Goal: Information Seeking & Learning: Learn about a topic

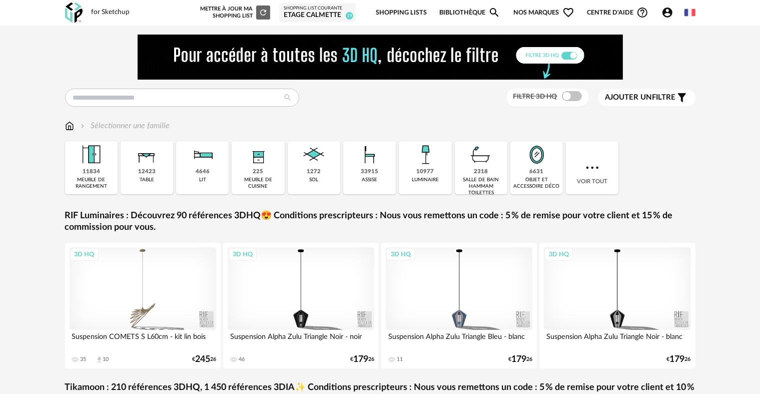
click at [413, 7] on link "Shopping Lists" at bounding box center [401, 13] width 51 height 24
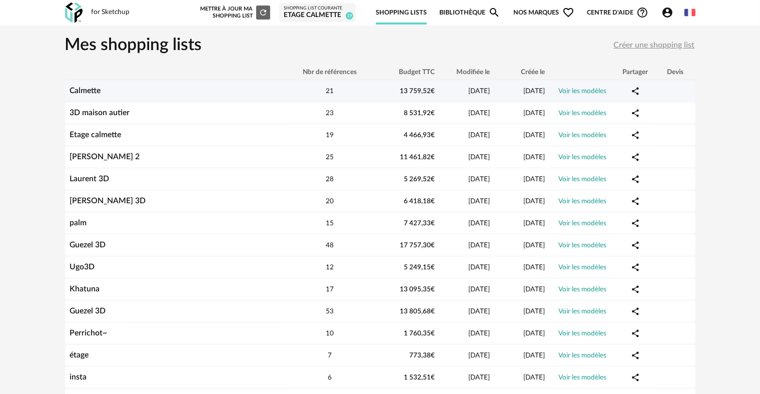
click at [118, 89] on div "Calmette" at bounding box center [175, 91] width 220 height 10
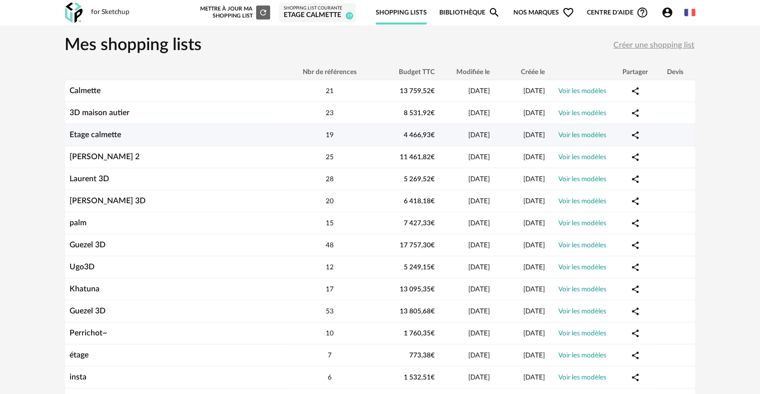
click at [584, 135] on link "Voir les modèles" at bounding box center [583, 135] width 48 height 7
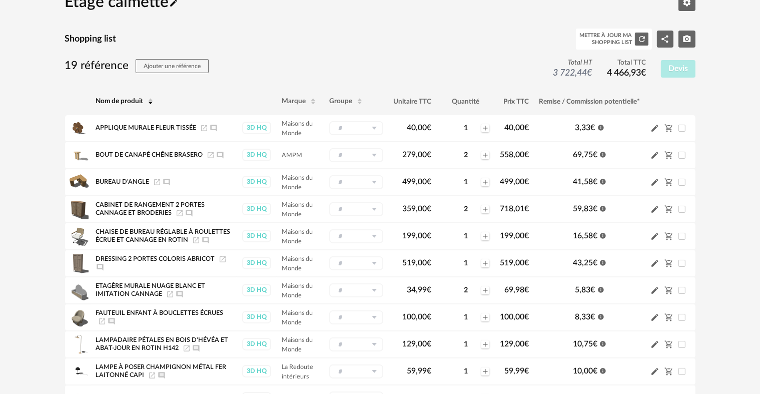
scroll to position [50, 0]
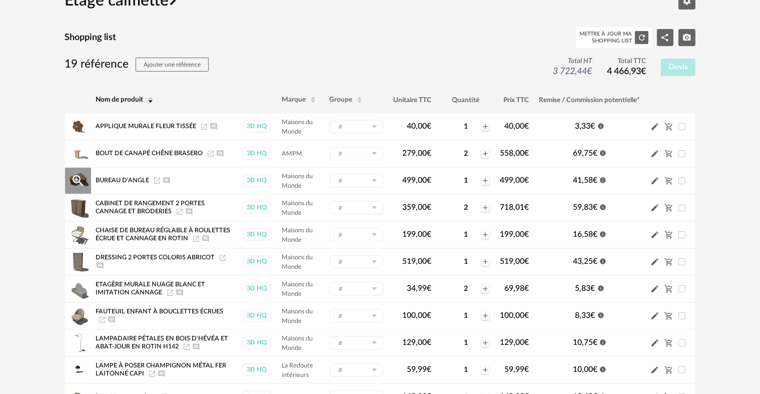
click at [156, 179] on icon "Launch icon" at bounding box center [157, 181] width 8 height 8
click at [210, 154] on icon "Launch icon" at bounding box center [211, 154] width 8 height 8
click at [196, 238] on icon "Launch icon" at bounding box center [196, 239] width 8 height 8
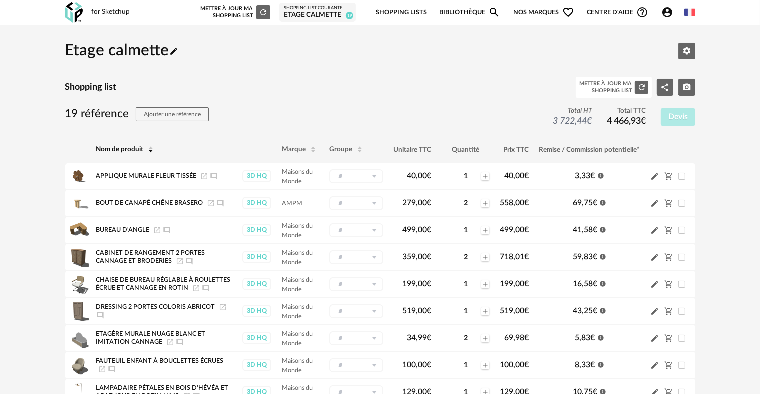
scroll to position [0, 0]
click at [69, 8] on img at bounding box center [74, 13] width 18 height 21
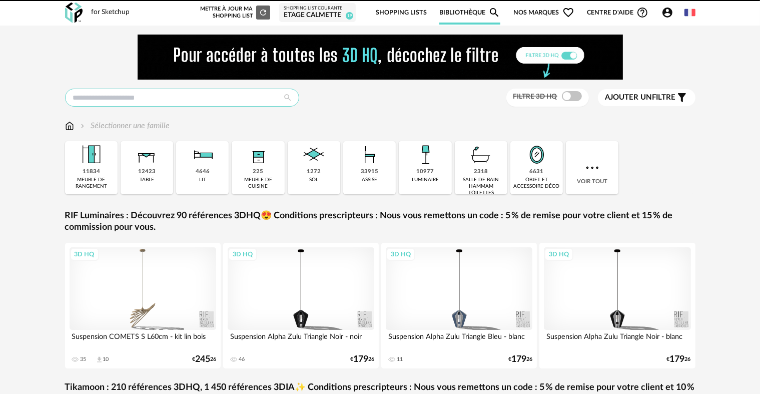
click at [173, 99] on input "text" at bounding box center [182, 98] width 234 height 18
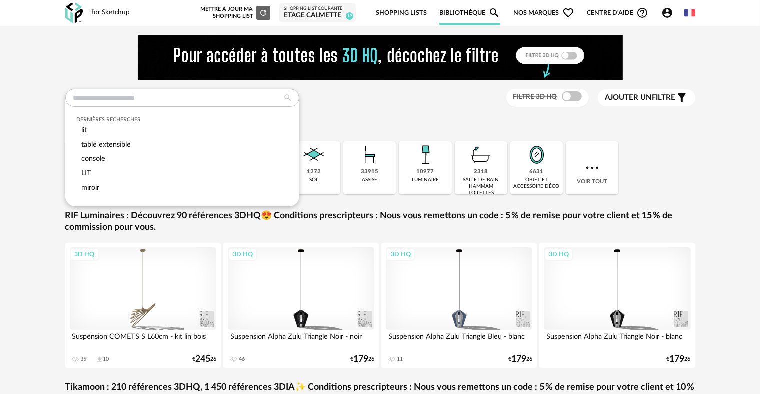
click at [145, 127] on div "lit" at bounding box center [182, 130] width 212 height 15
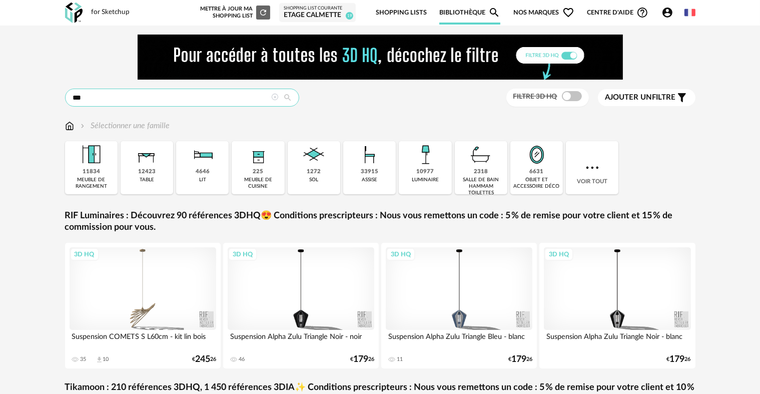
click at [260, 97] on input "***" at bounding box center [182, 98] width 234 height 18
type input "***"
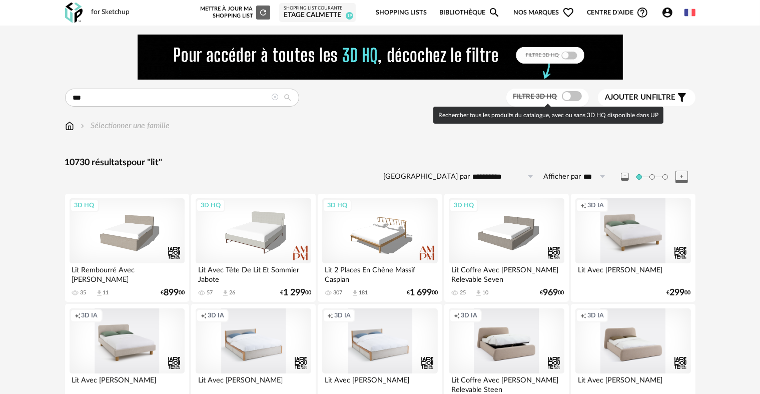
click at [569, 94] on span at bounding box center [572, 96] width 20 height 10
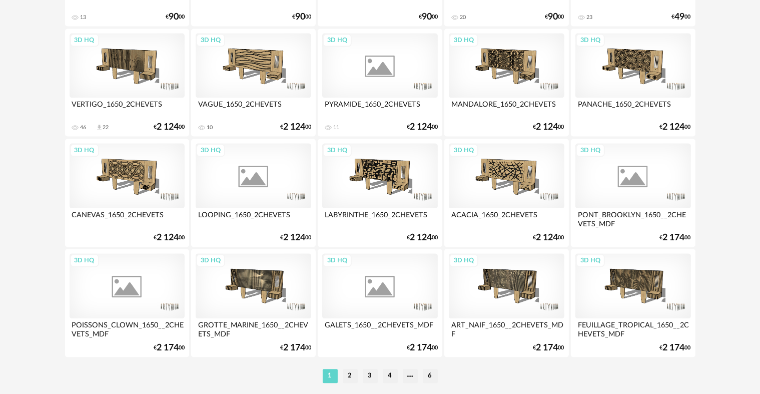
scroll to position [2050, 0]
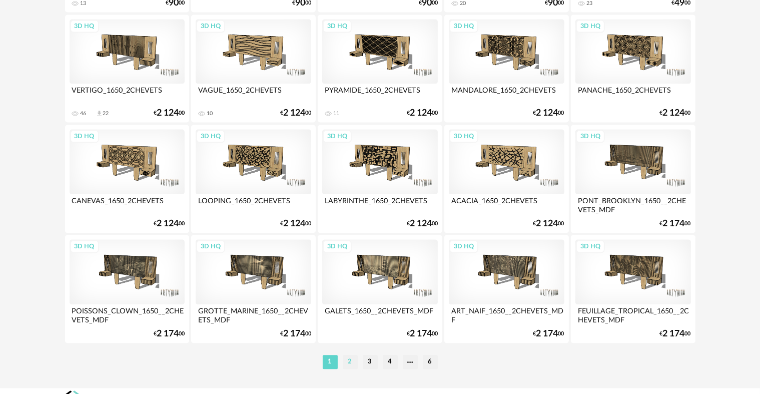
click at [350, 361] on li "2" at bounding box center [350, 362] width 15 height 14
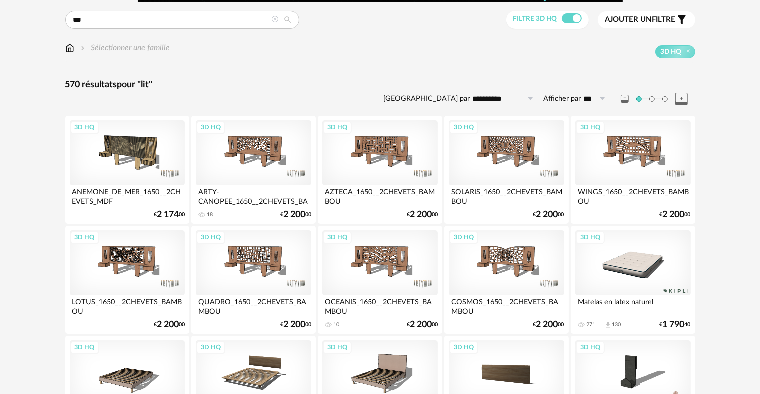
scroll to position [250, 0]
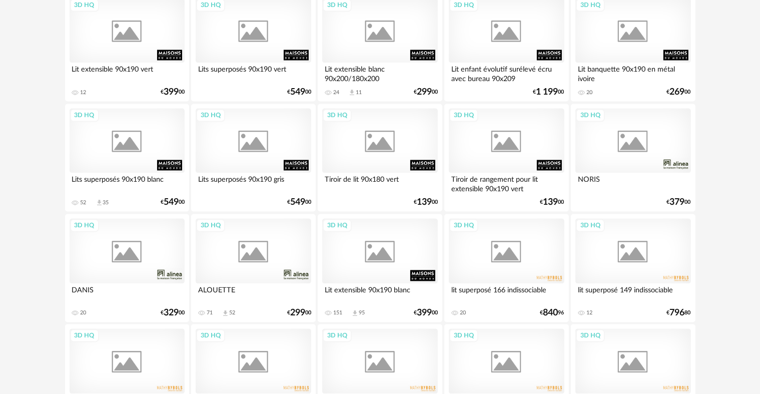
scroll to position [2066, 0]
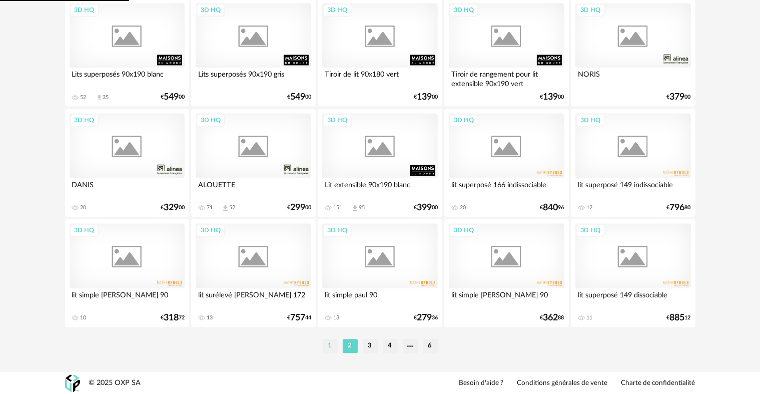
click at [331, 345] on li "1" at bounding box center [330, 346] width 15 height 14
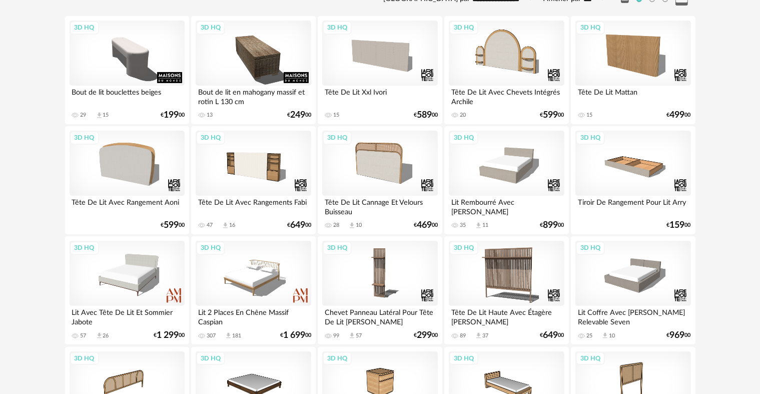
scroll to position [200, 0]
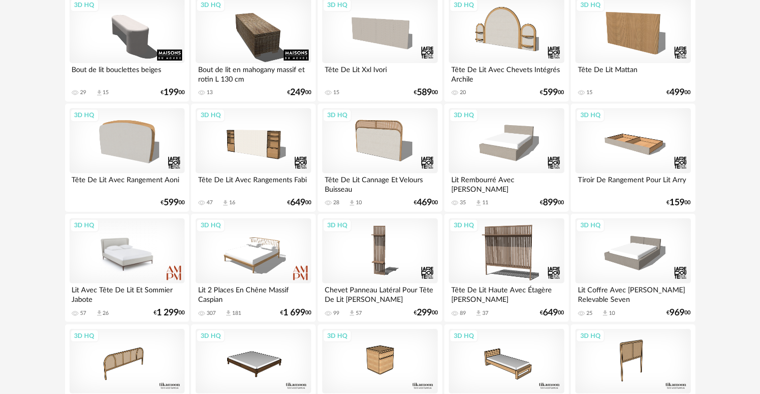
click at [141, 252] on div "3D HQ" at bounding box center [127, 250] width 115 height 65
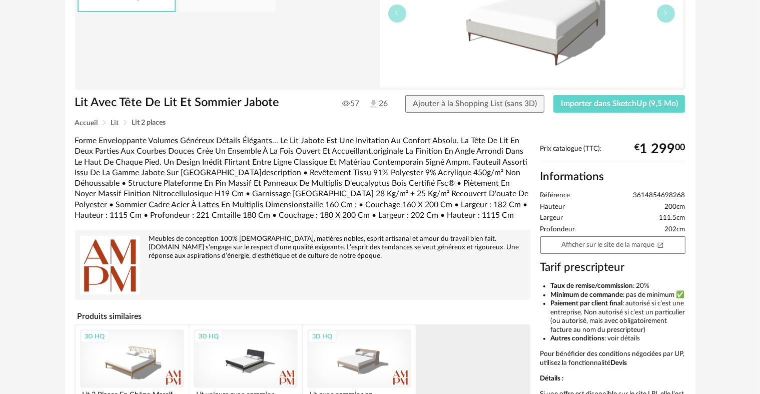
scroll to position [150, 0]
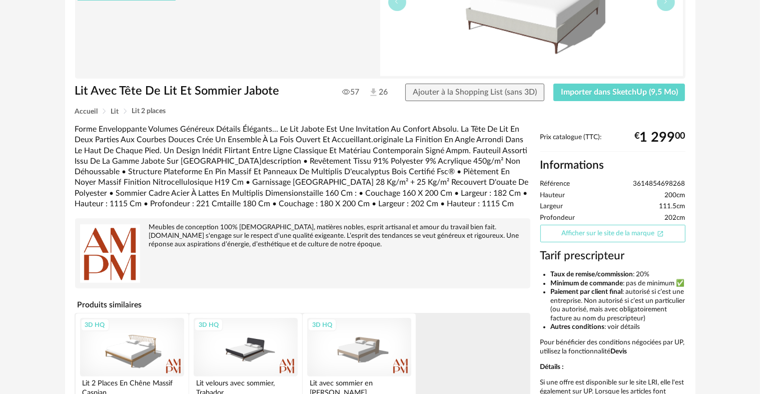
click at [625, 232] on link "Afficher sur le site de la marque Open In New icon" at bounding box center [612, 234] width 145 height 18
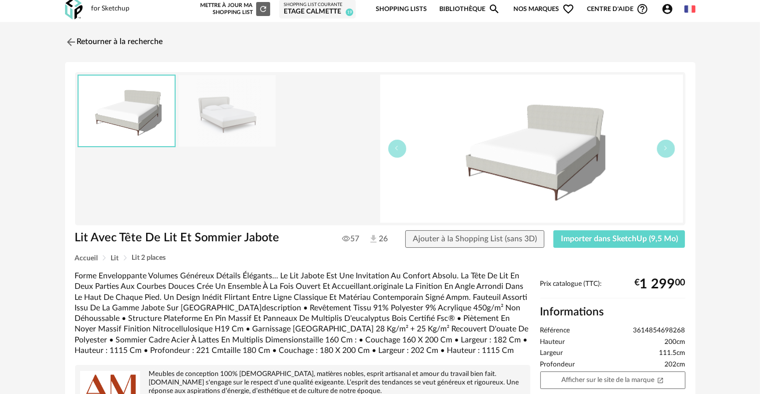
scroll to position [0, 0]
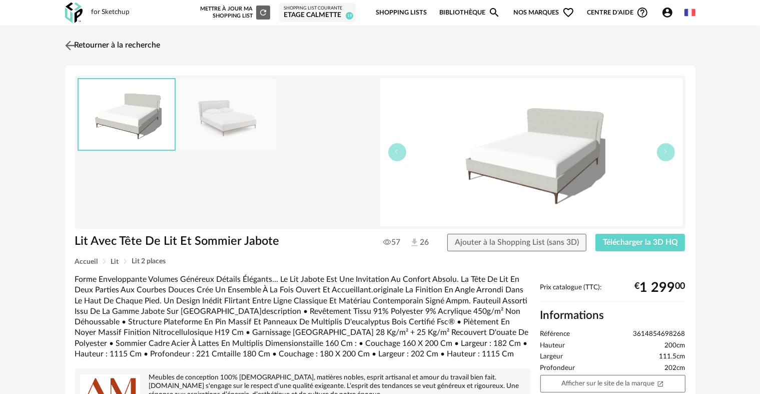
click at [73, 43] on img at bounding box center [70, 45] width 15 height 15
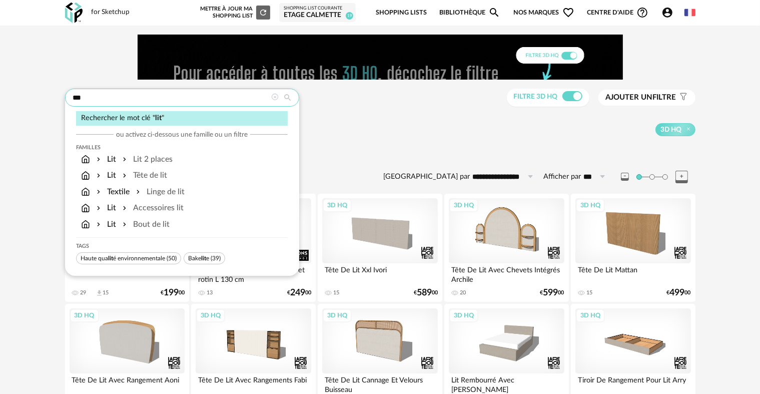
drag, startPoint x: 158, startPoint y: 96, endPoint x: 47, endPoint y: 98, distance: 111.0
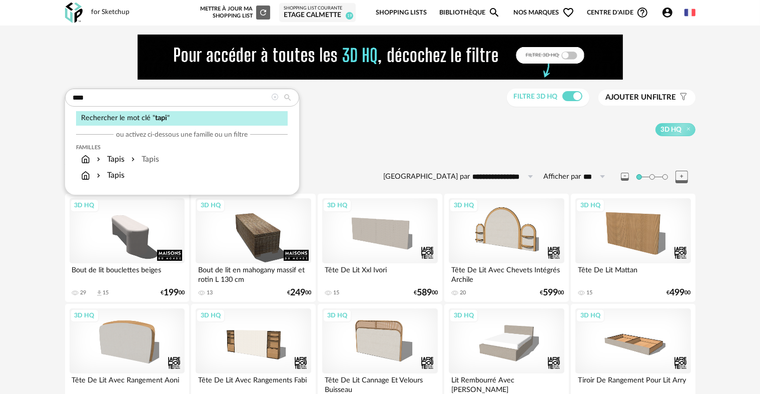
click at [124, 156] on div "Tapis" at bounding box center [110, 160] width 30 height 12
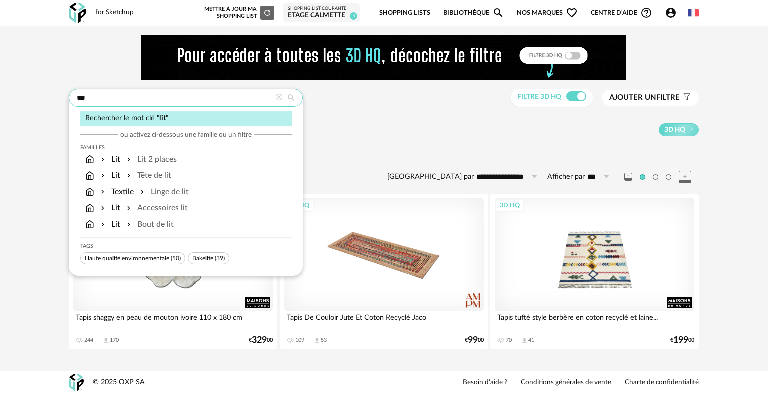
drag, startPoint x: 134, startPoint y: 97, endPoint x: 63, endPoint y: 94, distance: 71.1
click at [62, 96] on div "**********" at bounding box center [384, 202] width 648 height 335
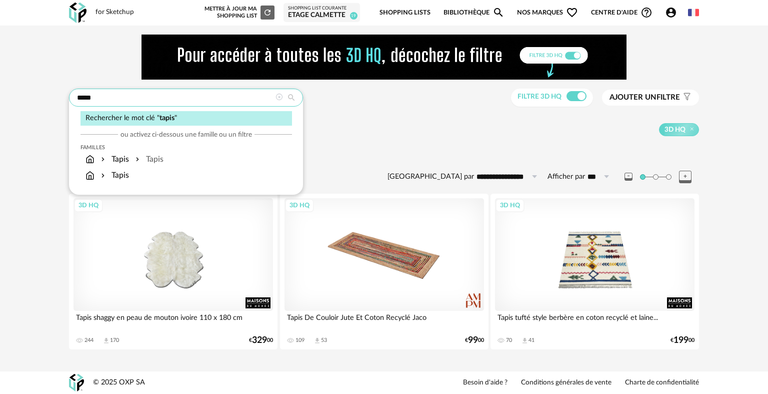
type input "*****"
type input "**********"
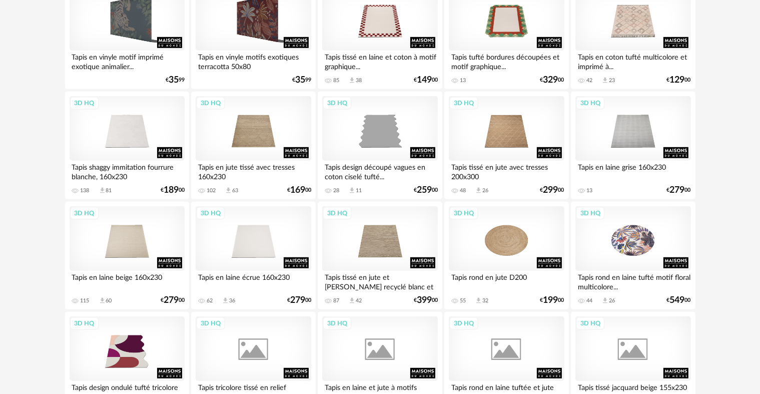
scroll to position [550, 0]
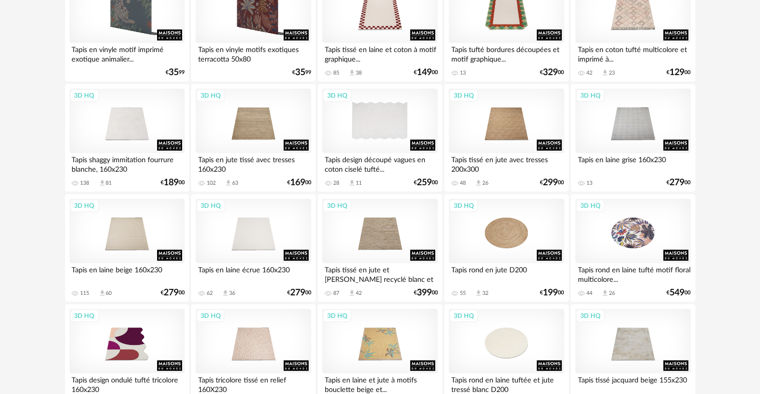
click at [394, 137] on div "3D HQ" at bounding box center [379, 121] width 115 height 65
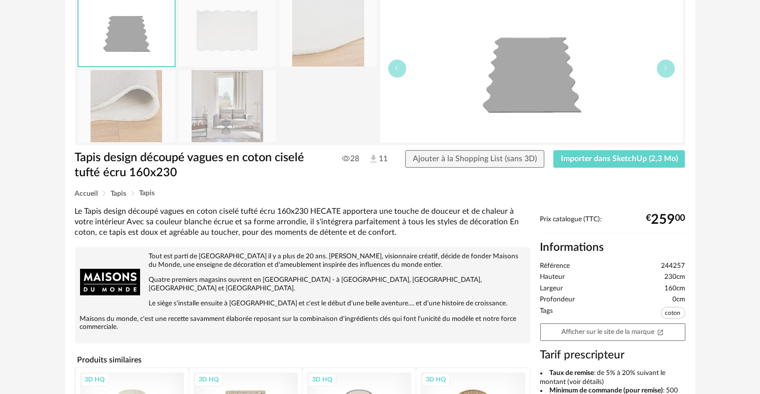
scroll to position [150, 0]
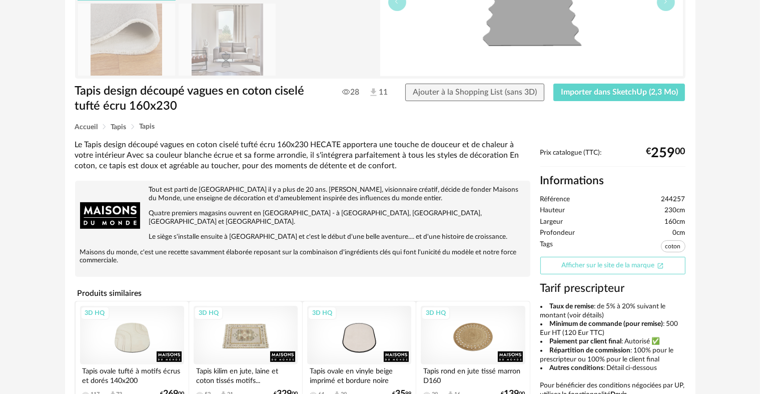
click at [638, 263] on link "Afficher sur le site de la marque Open In New icon" at bounding box center [612, 266] width 145 height 18
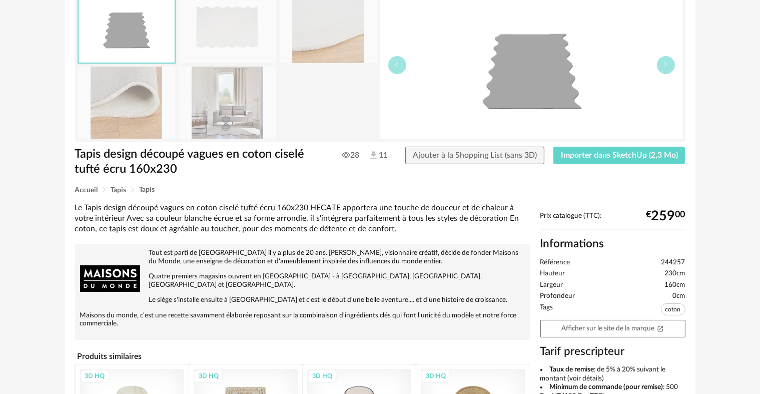
scroll to position [0, 0]
